Goal: Task Accomplishment & Management: Complete application form

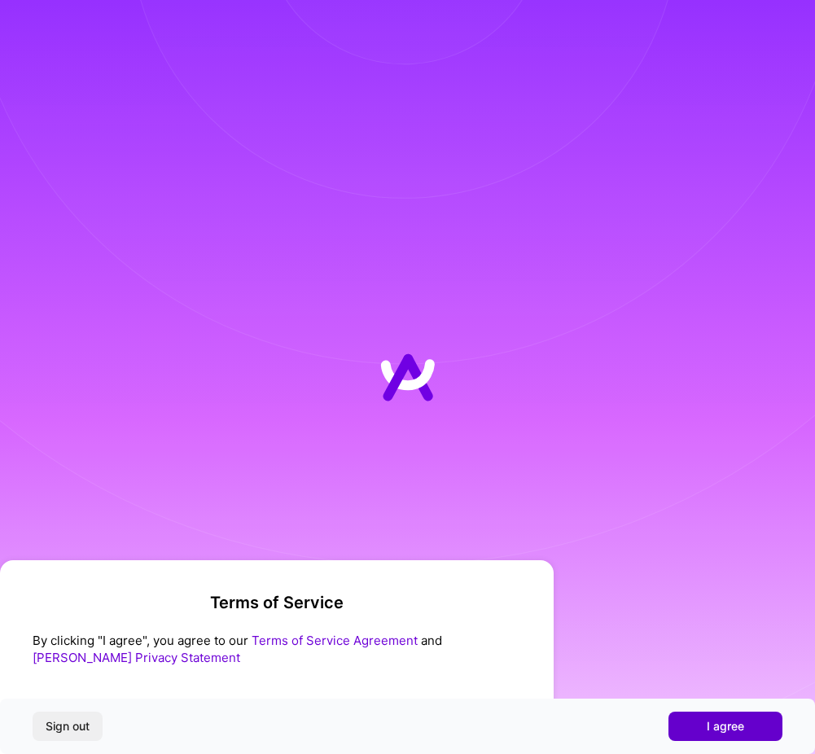
click at [717, 728] on span "I agree" at bounding box center [724, 726] width 37 height 16
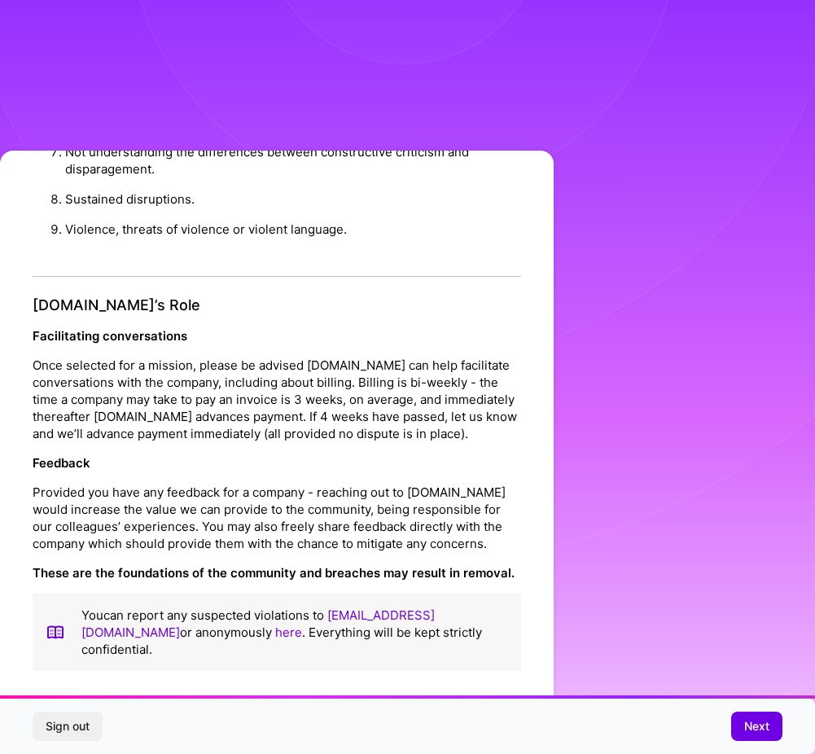
scroll to position [1750, 0]
click at [750, 729] on span "Next" at bounding box center [756, 726] width 25 height 16
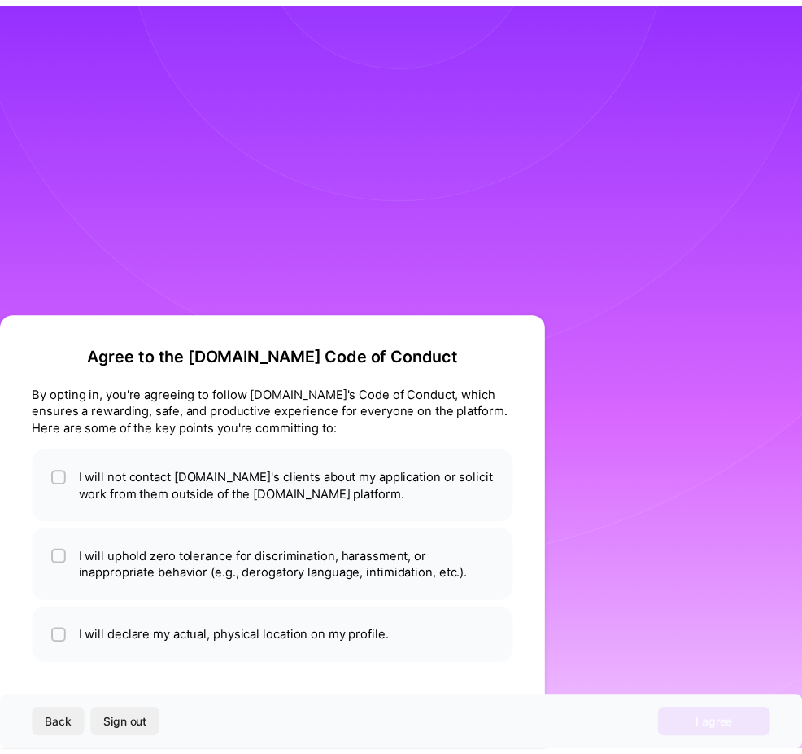
scroll to position [0, 0]
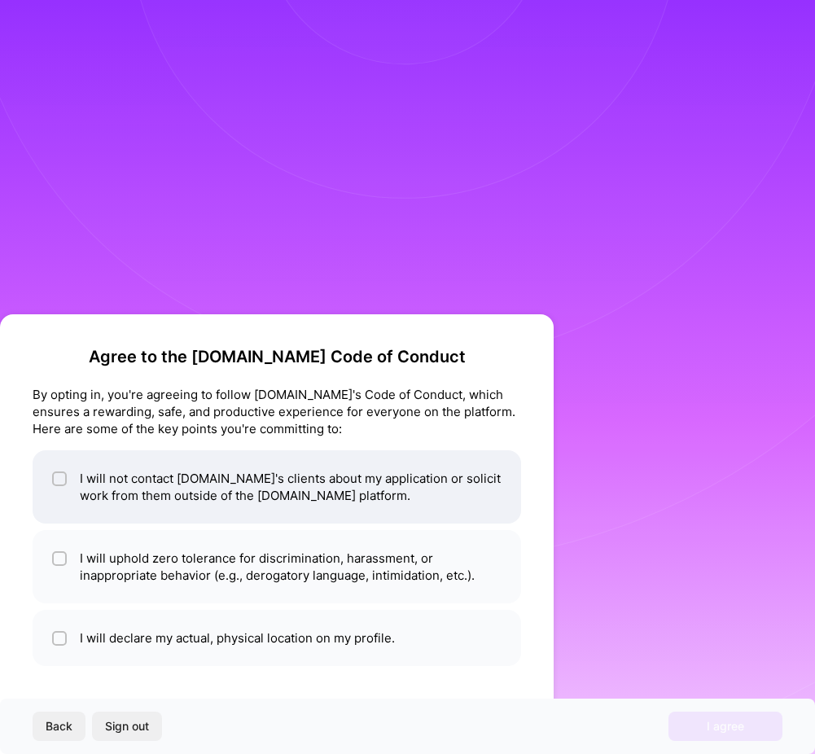
click at [153, 483] on li "I will not contact [DOMAIN_NAME]'s clients about my application or solicit work…" at bounding box center [277, 486] width 488 height 73
checkbox input "true"
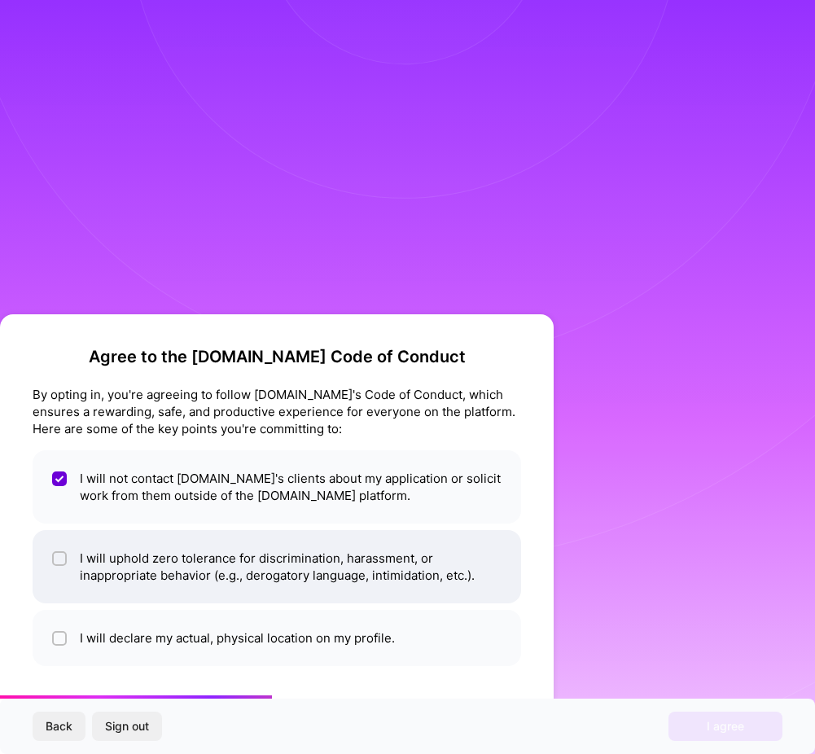
click at [142, 548] on li "I will uphold zero tolerance for discrimination, harassment, or inappropriate b…" at bounding box center [277, 566] width 488 height 73
checkbox input "true"
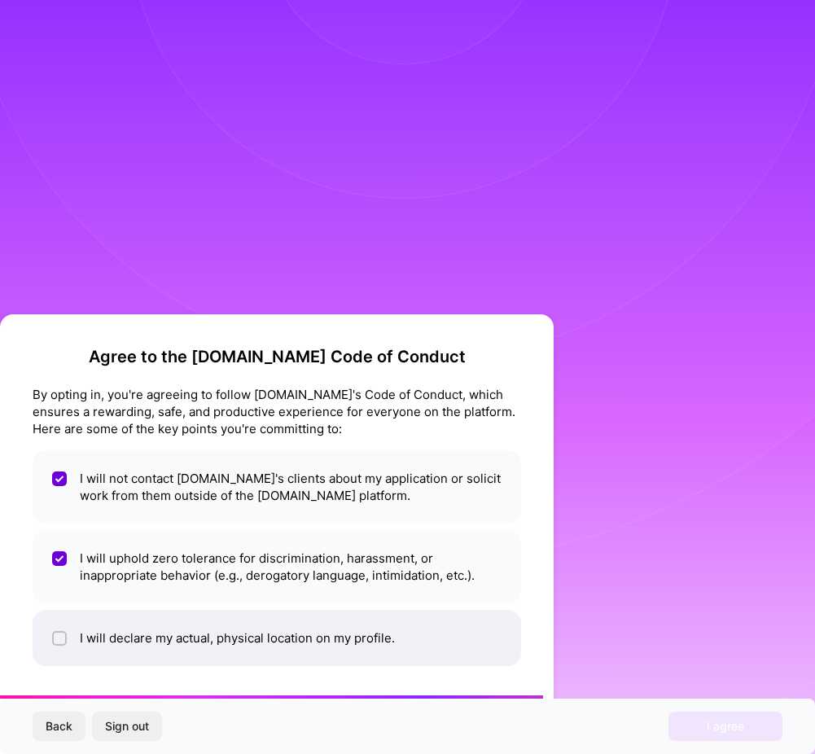
click at [120, 641] on li "I will declare my actual, physical location on my profile." at bounding box center [277, 638] width 488 height 56
checkbox input "true"
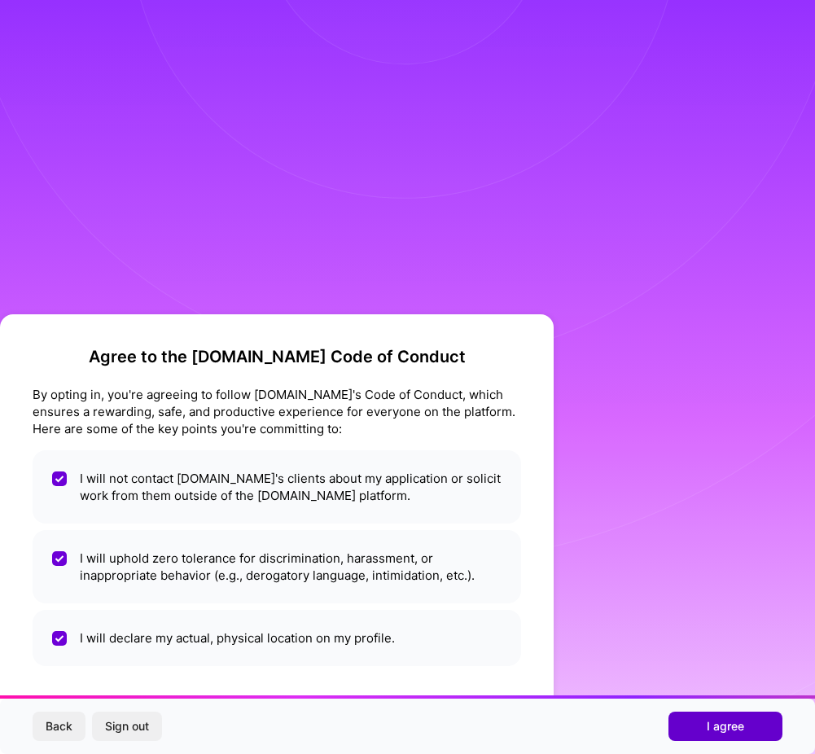
click at [737, 724] on span "I agree" at bounding box center [724, 726] width 37 height 16
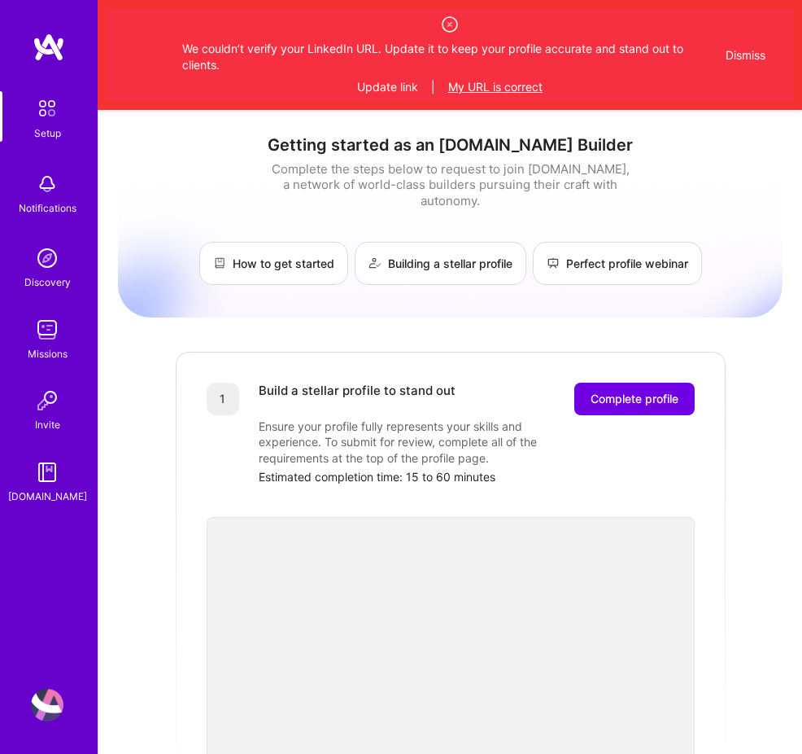
click at [517, 87] on button "My URL is correct" at bounding box center [495, 87] width 94 height 16
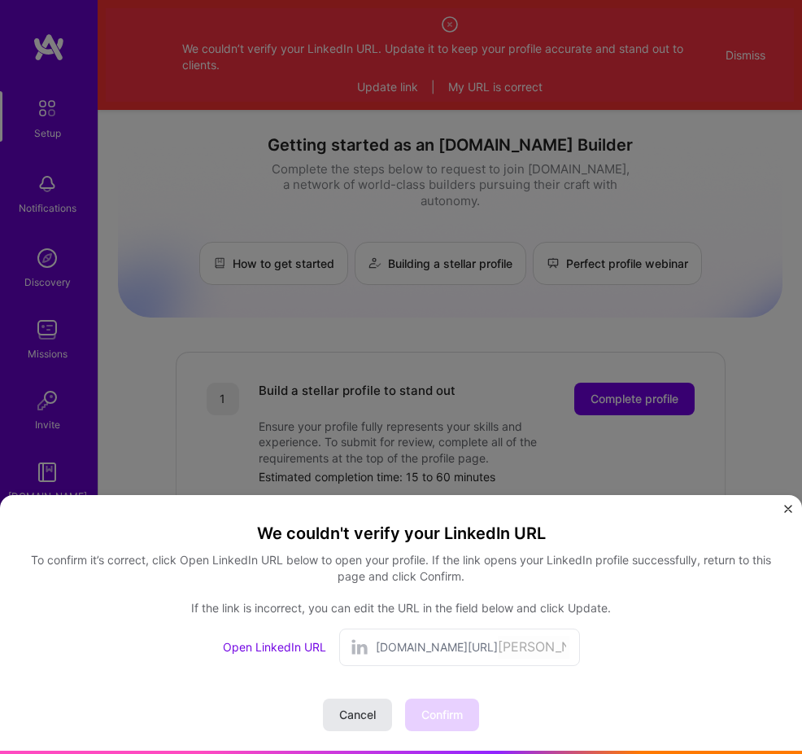
click at [365, 718] on span "Cancel" at bounding box center [357, 714] width 37 height 16
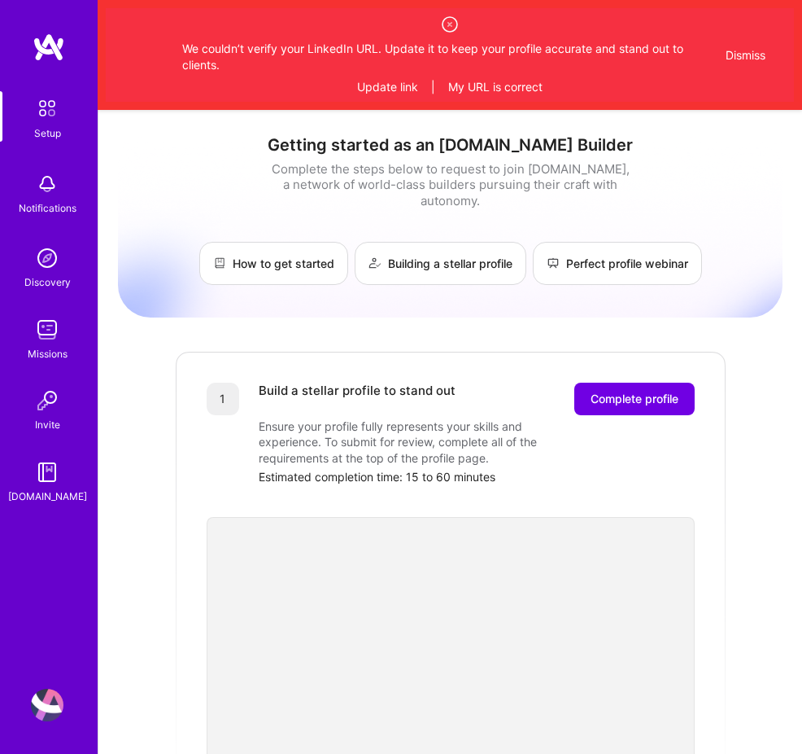
click at [382, 94] on div "We couldn’t verify your LinkedIn URL. Update it to keep your profile accurate a…" at bounding box center [450, 55] width 689 height 94
click at [379, 90] on button "Update link" at bounding box center [387, 87] width 61 height 16
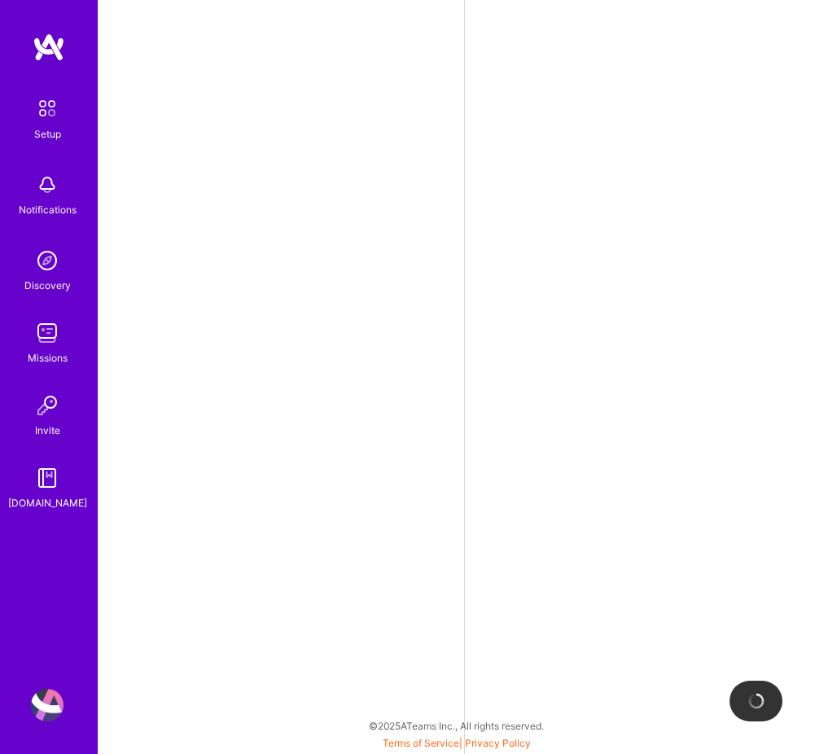
select select "US"
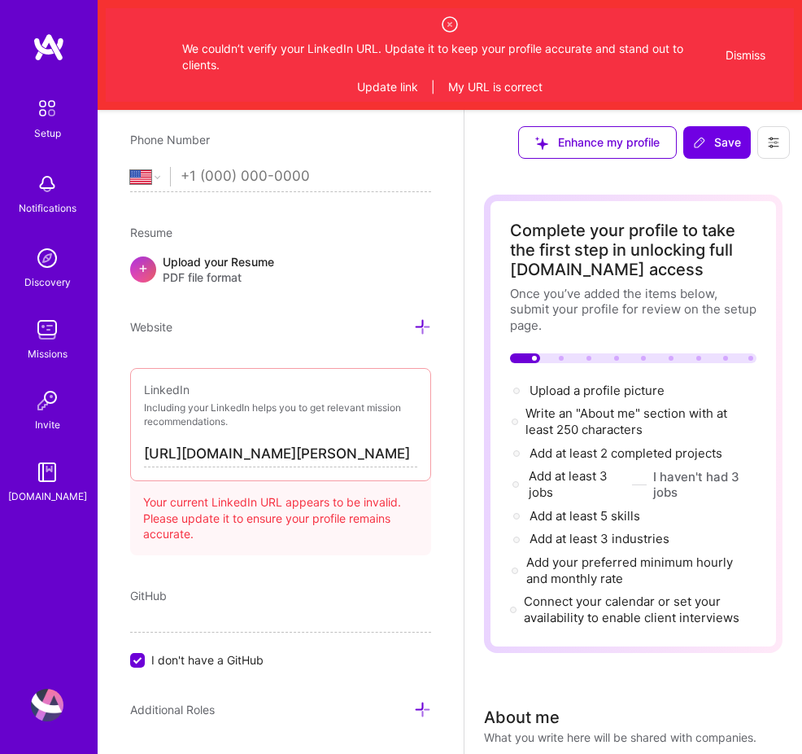
scroll to position [397, 0]
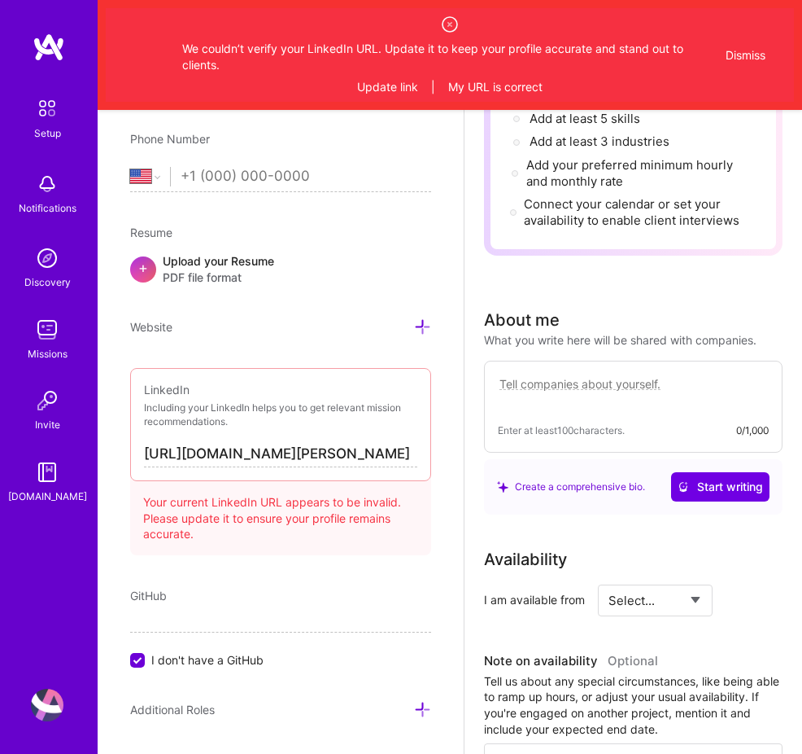
click at [300, 448] on input "[URL][DOMAIN_NAME][PERSON_NAME]" at bounding box center [280, 454] width 273 height 25
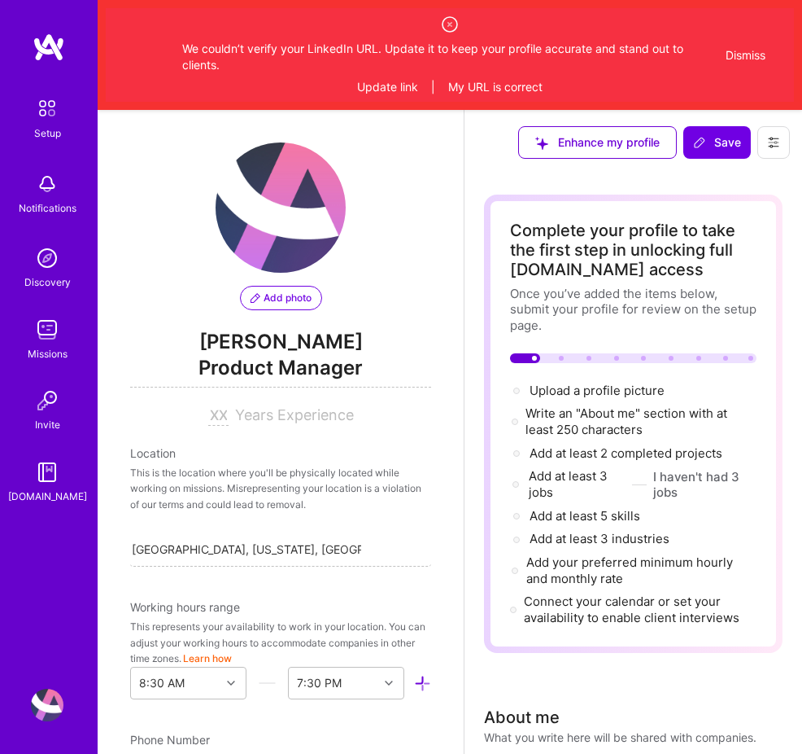
scroll to position [0, 0]
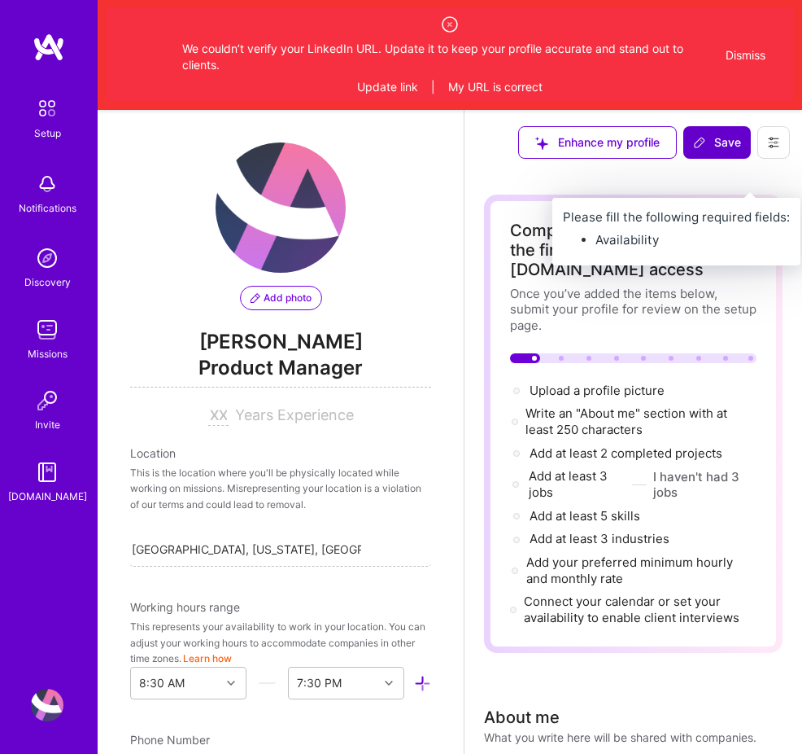
type input "[URL][DOMAIN_NAME]"
click at [716, 154] on button "Save" at bounding box center [718, 142] width 68 height 33
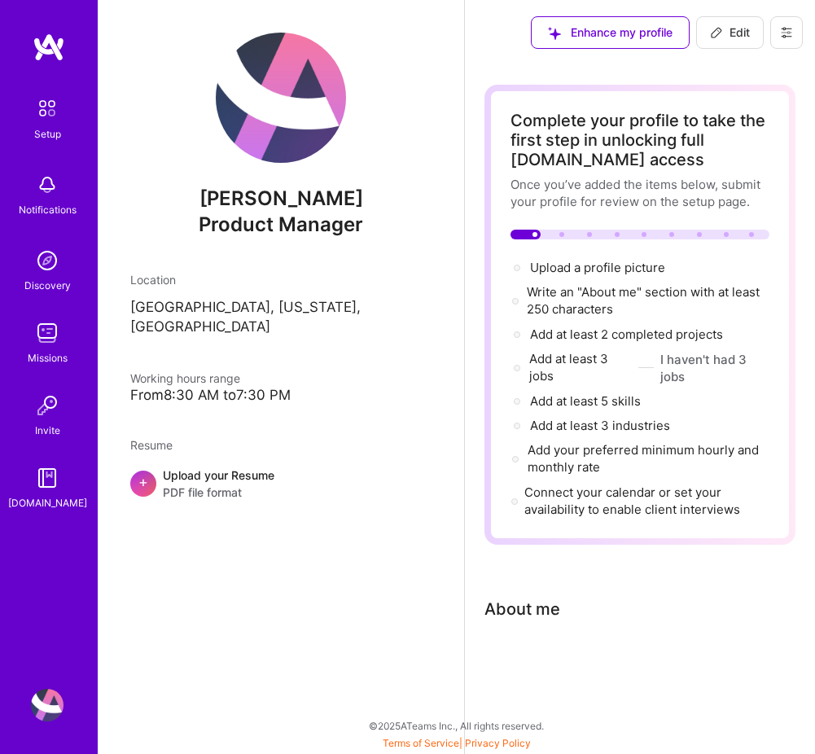
click at [41, 110] on img at bounding box center [47, 108] width 34 height 34
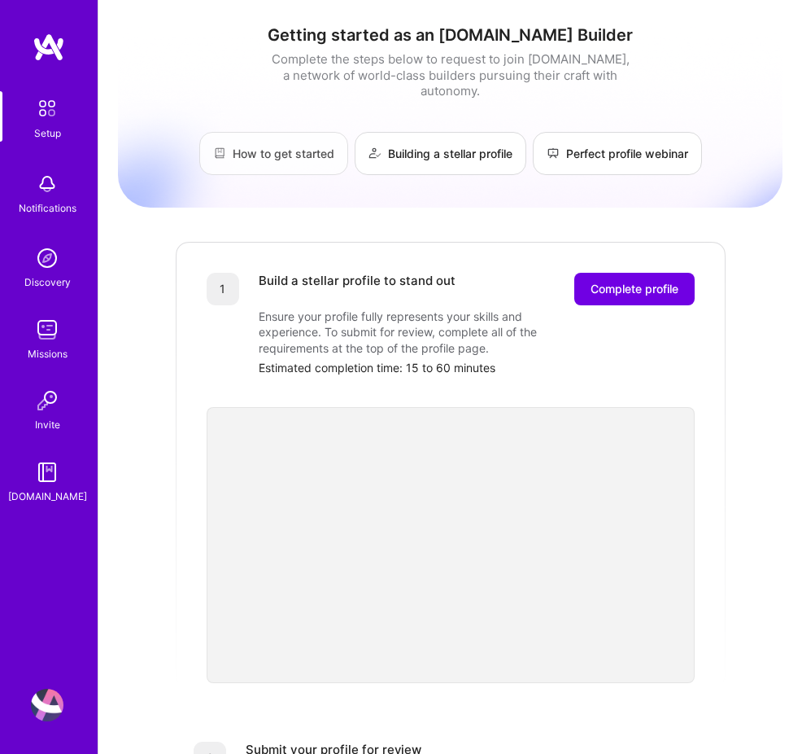
click at [303, 136] on link "How to get started" at bounding box center [273, 153] width 149 height 43
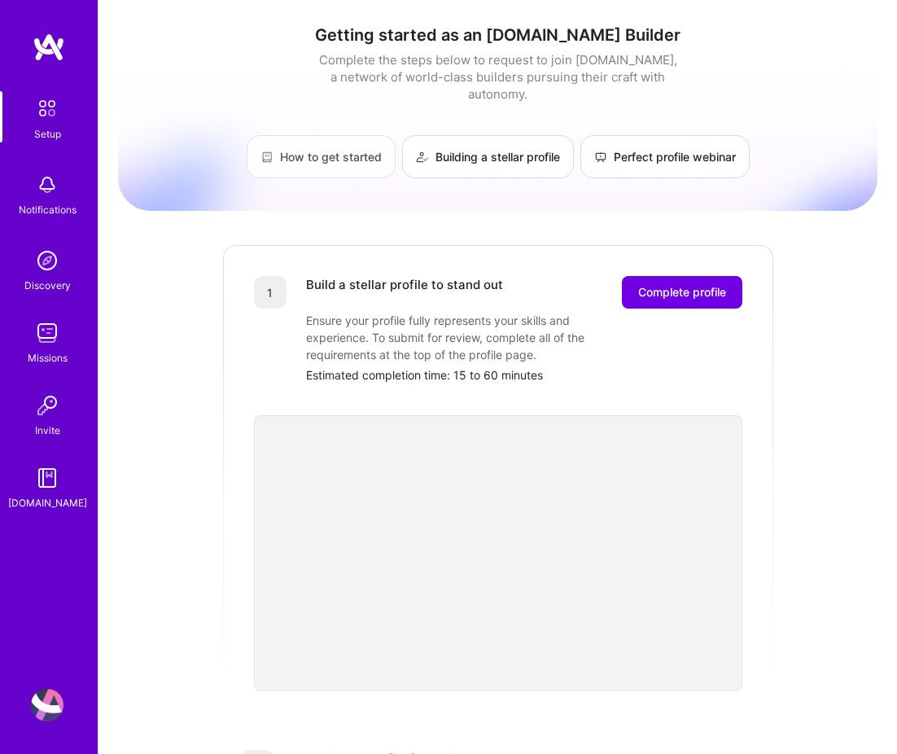
click at [341, 142] on link "How to get started" at bounding box center [321, 156] width 149 height 43
